Goal: Browse casually: Explore the website without a specific task or goal

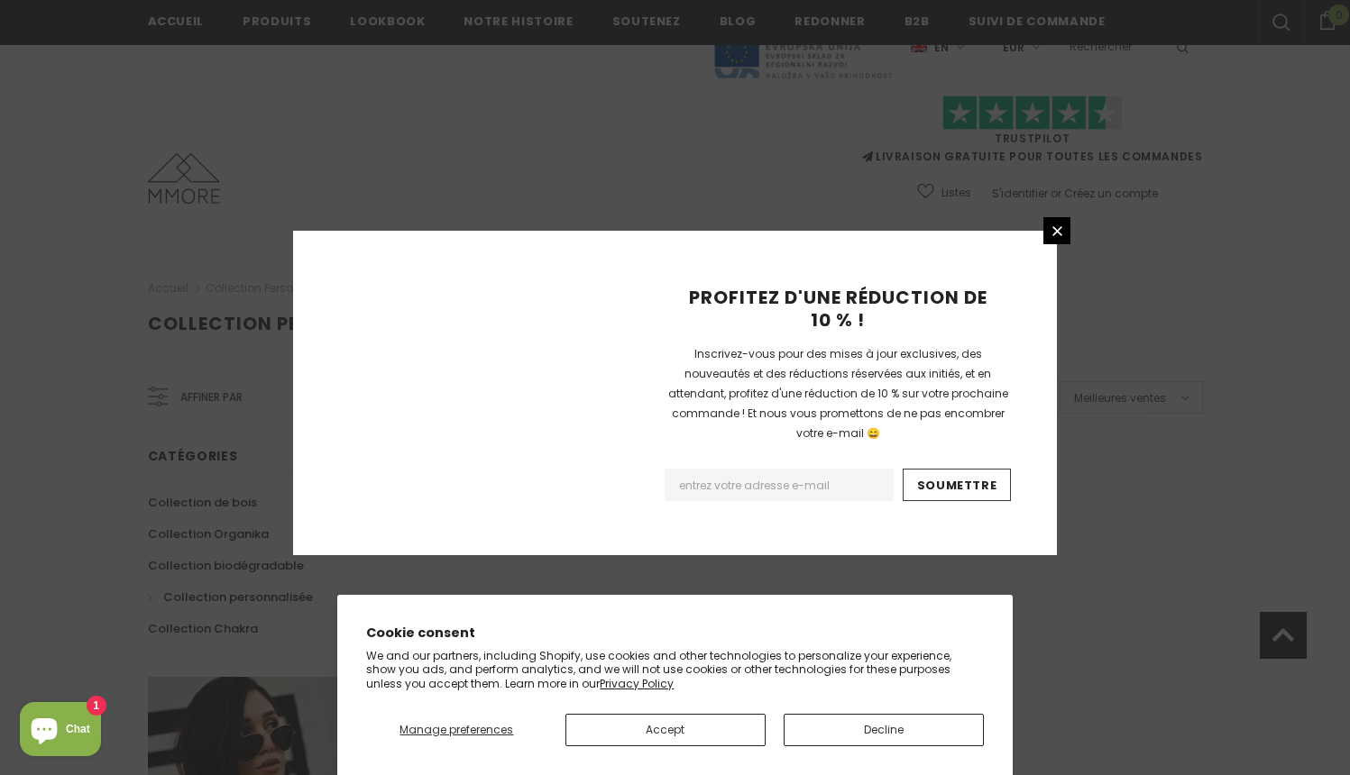
scroll to position [1116, 0]
